Goal: Browse casually: Explore the website without a specific task or goal

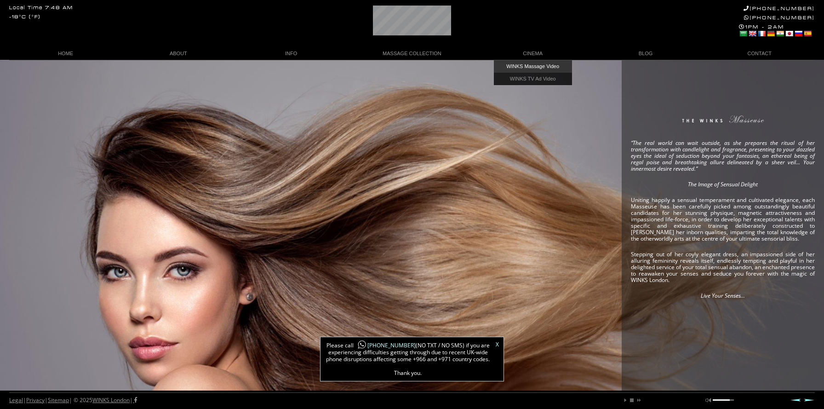
click at [540, 66] on link "WINKS Massage Video" at bounding box center [533, 66] width 78 height 12
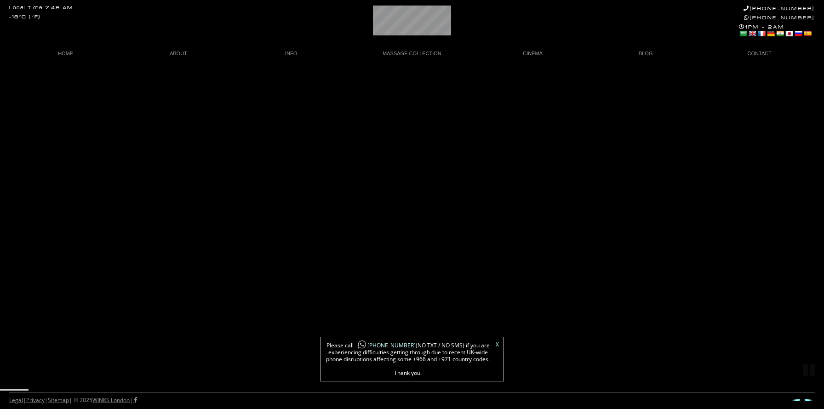
click at [497, 346] on link "X" at bounding box center [497, 345] width 3 height 6
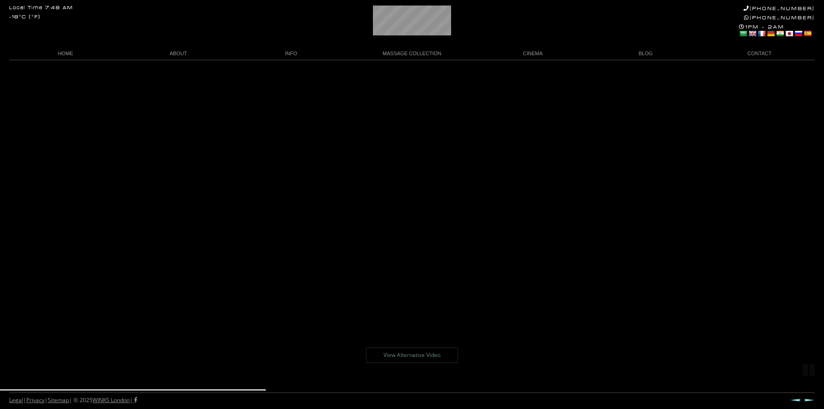
click at [72, 52] on link "HOME" at bounding box center [65, 53] width 113 height 12
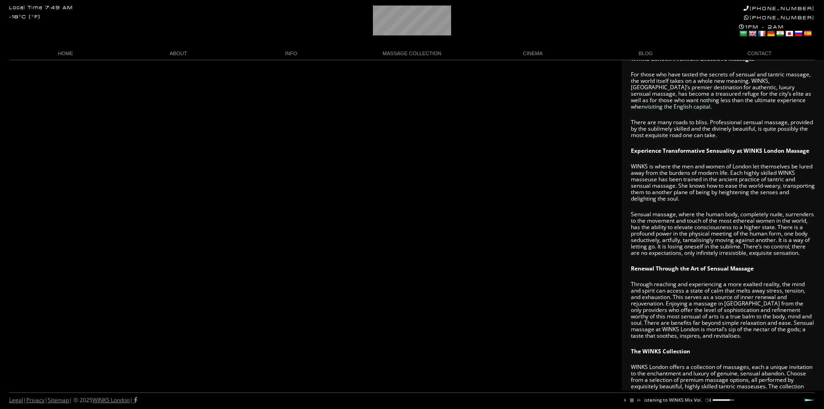
scroll to position [309, 0]
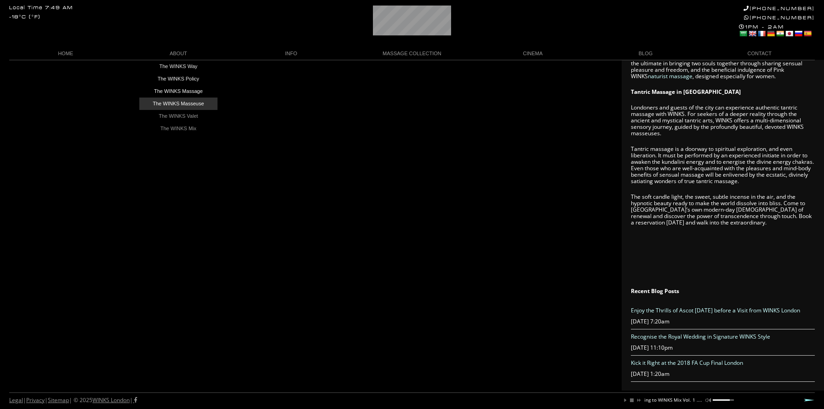
click at [191, 107] on link "The WINKS Masseuse" at bounding box center [178, 103] width 78 height 12
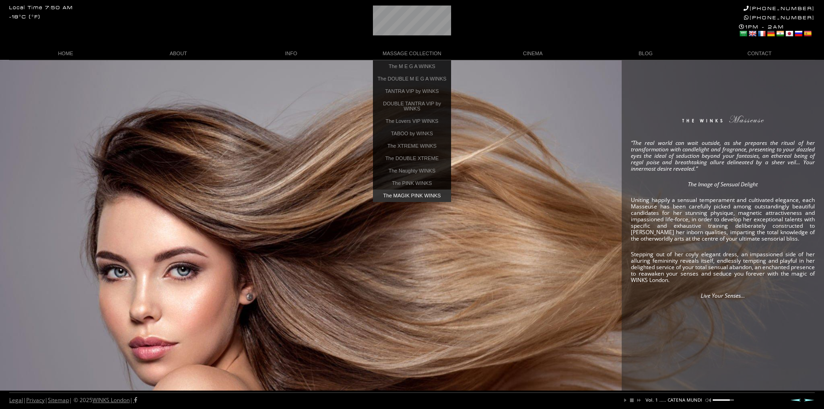
click at [417, 199] on link "The MAGIK PINK WINKS" at bounding box center [412, 195] width 78 height 12
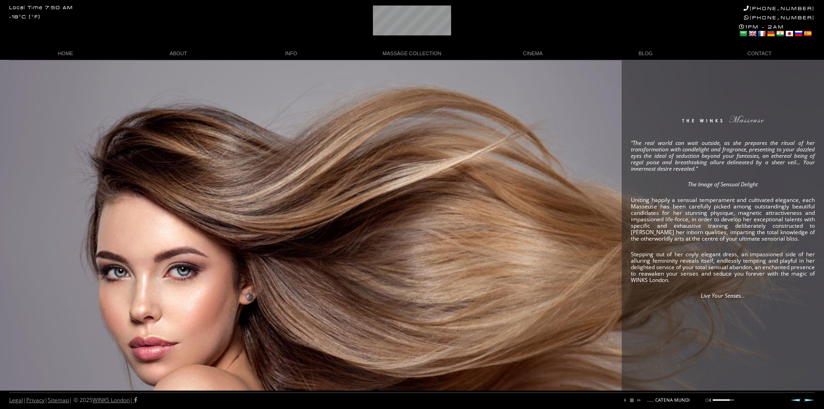
scroll to position [0, 139]
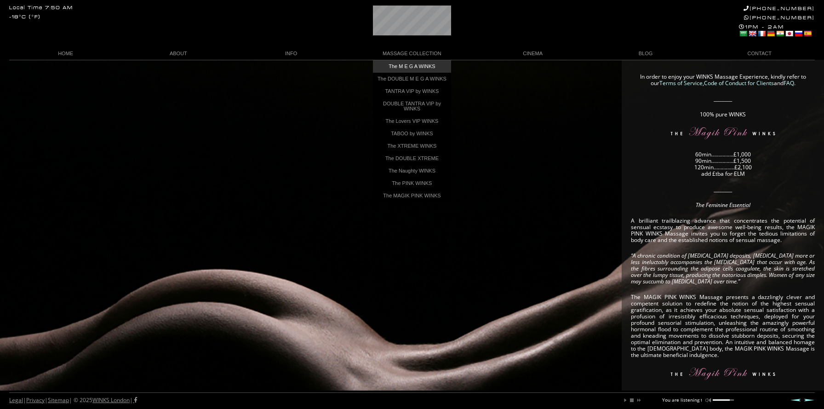
click at [407, 69] on link "The M E G A WINKS" at bounding box center [412, 66] width 78 height 12
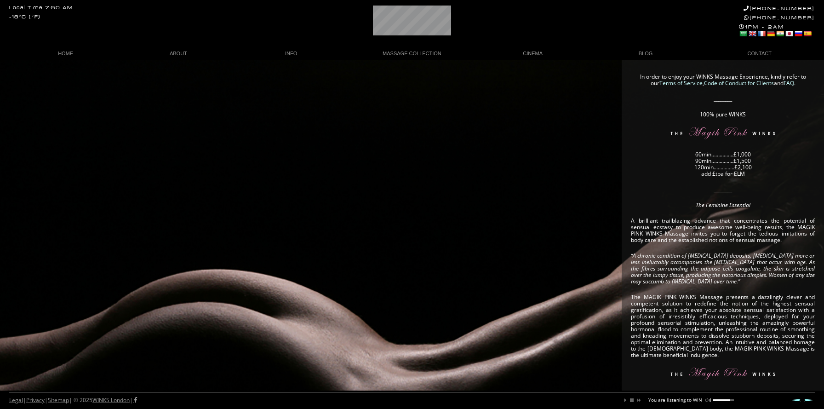
scroll to position [0, 55]
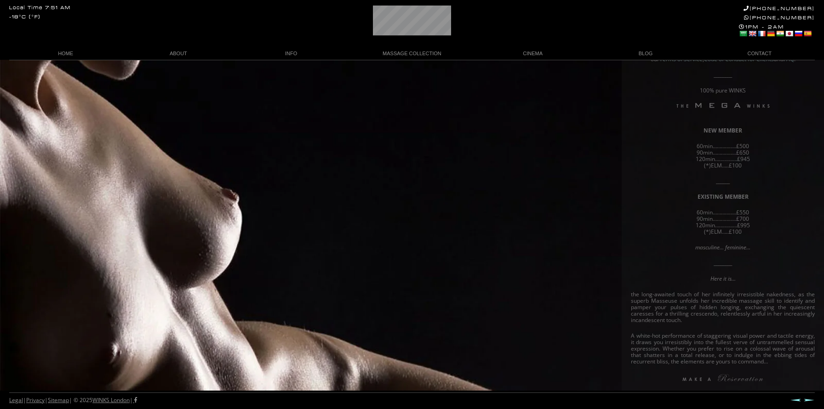
scroll to position [26, 0]
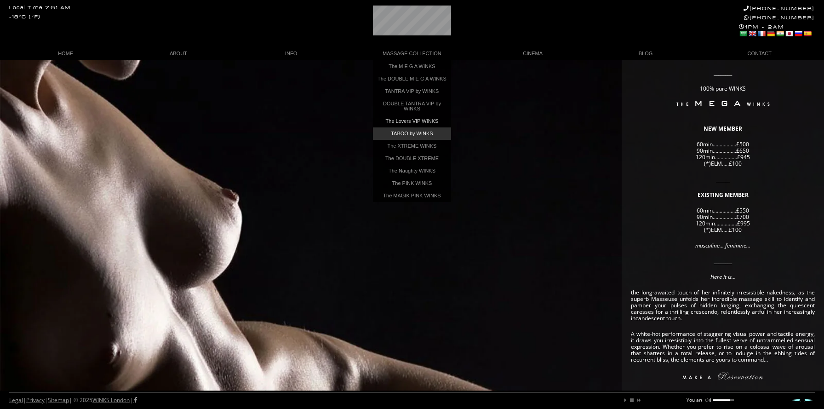
click at [433, 139] on link "TABOO by WINKS" at bounding box center [412, 133] width 78 height 12
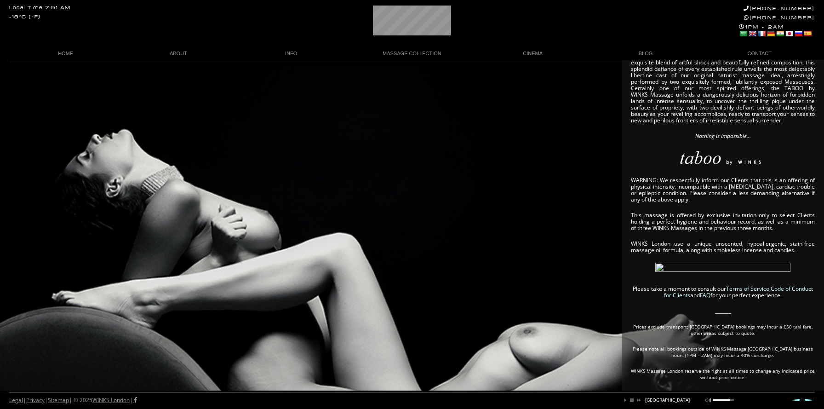
scroll to position [0, 149]
